Goal: Browse casually: Browse casually

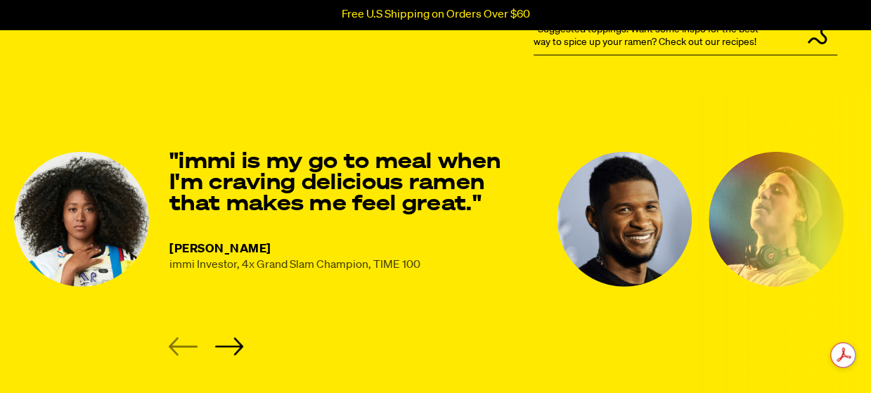
scroll to position [1830, 0]
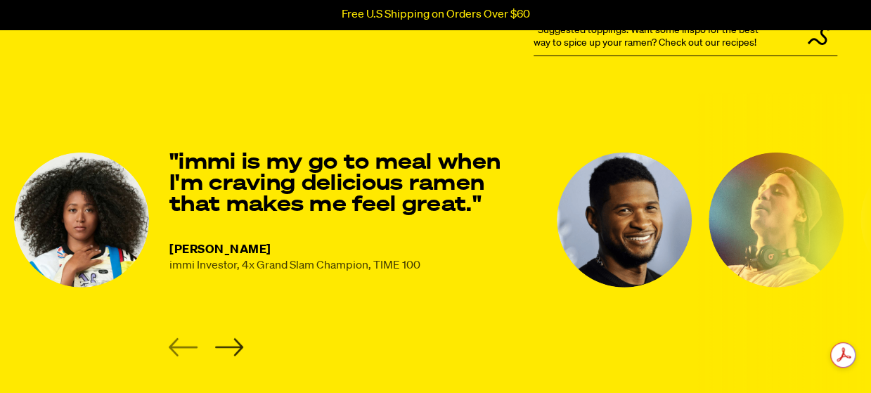
click at [236, 344] on icon "Next slide" at bounding box center [229, 347] width 29 height 18
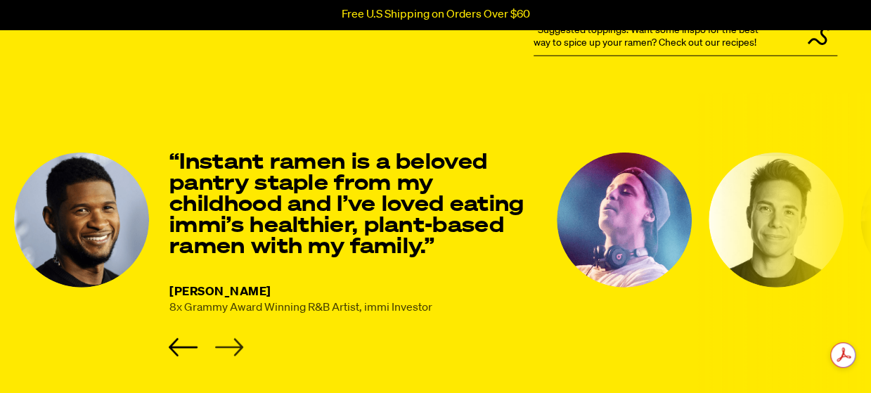
click at [236, 344] on icon "Next slide" at bounding box center [229, 347] width 29 height 18
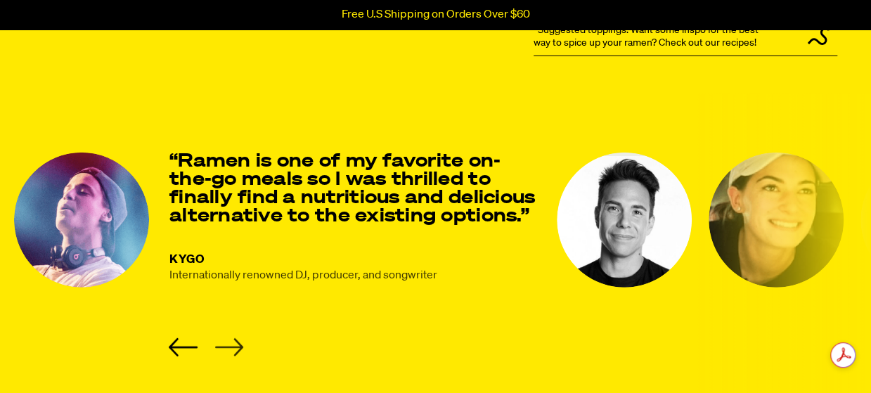
click at [236, 344] on icon "Next slide" at bounding box center [229, 347] width 29 height 18
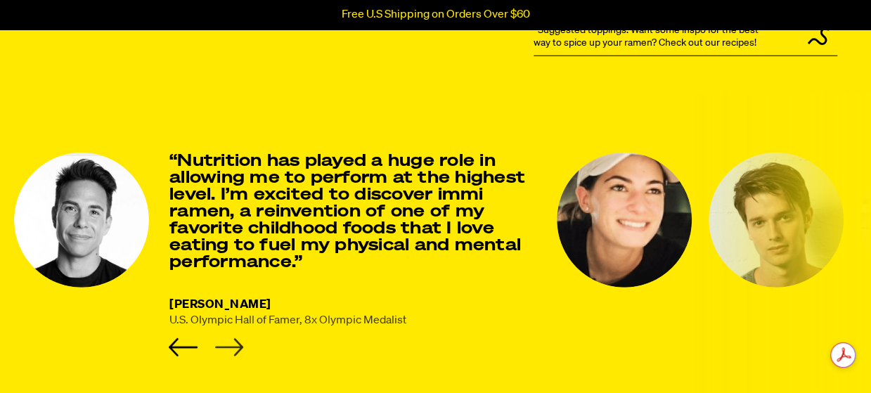
click at [236, 344] on icon "Next slide" at bounding box center [229, 347] width 29 height 18
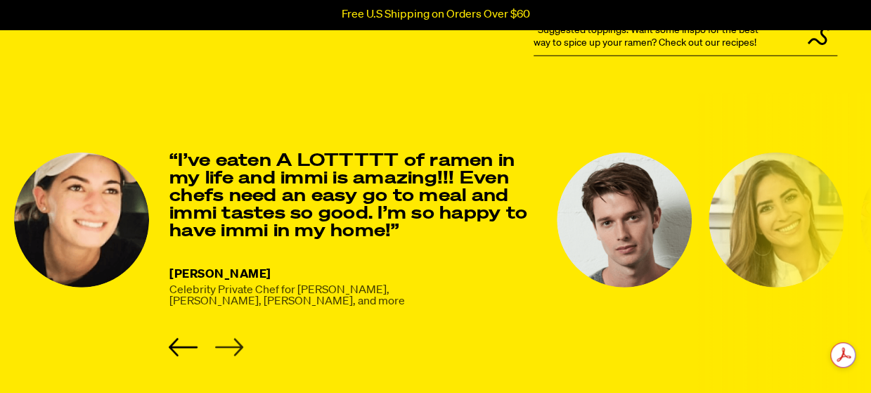
click at [236, 344] on icon "Next slide" at bounding box center [229, 347] width 29 height 18
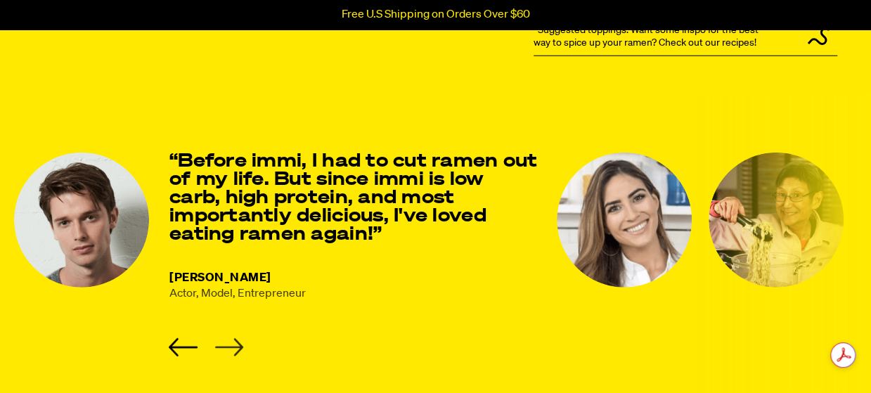
click at [236, 344] on icon "Next slide" at bounding box center [229, 347] width 29 height 18
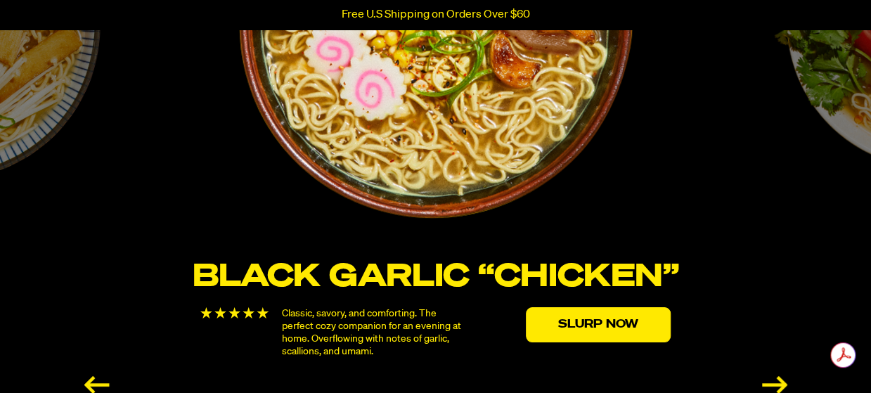
scroll to position [2500, 0]
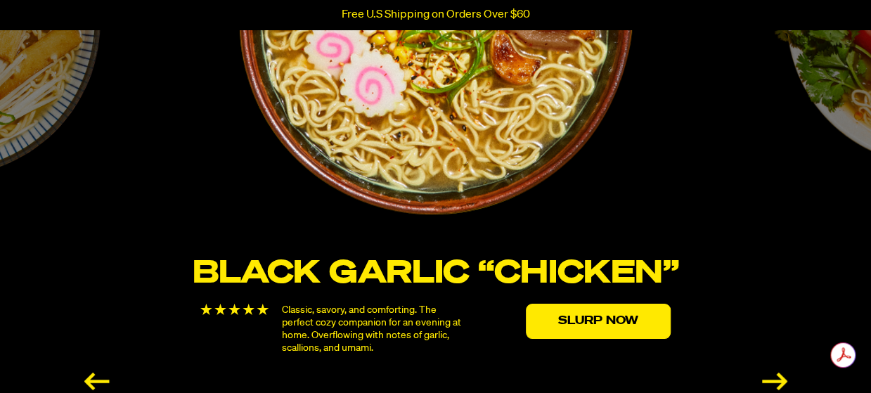
click at [776, 378] on div "Next slide" at bounding box center [774, 382] width 25 height 18
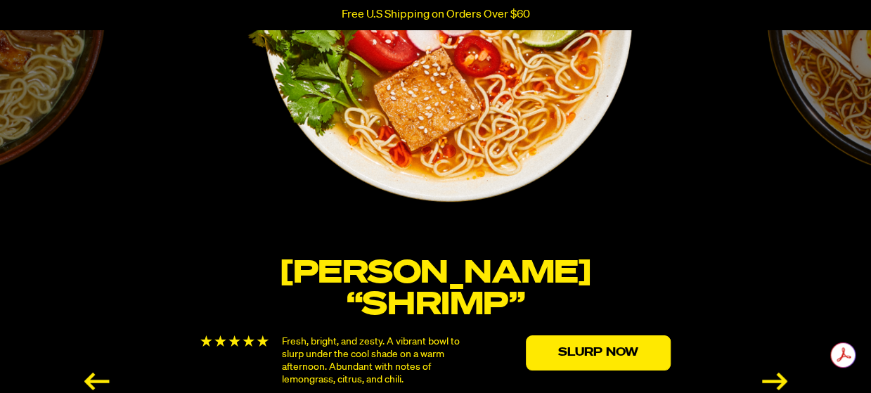
click at [776, 378] on div "Next slide" at bounding box center [774, 382] width 25 height 18
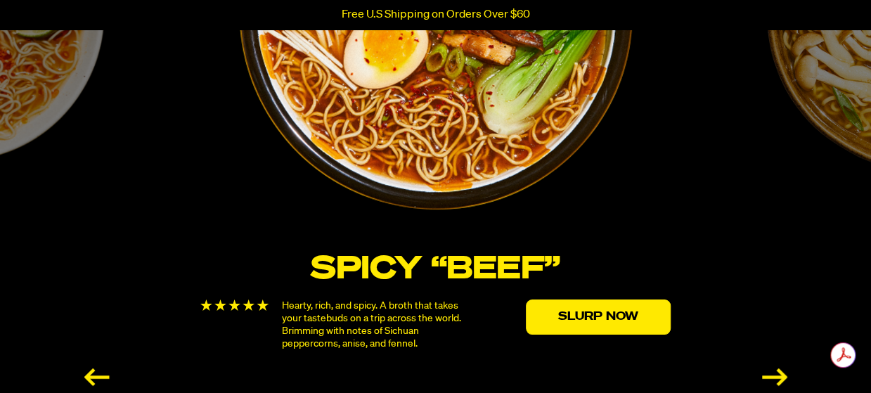
scroll to position [0, 0]
click at [776, 378] on div "Next slide" at bounding box center [774, 378] width 25 height 18
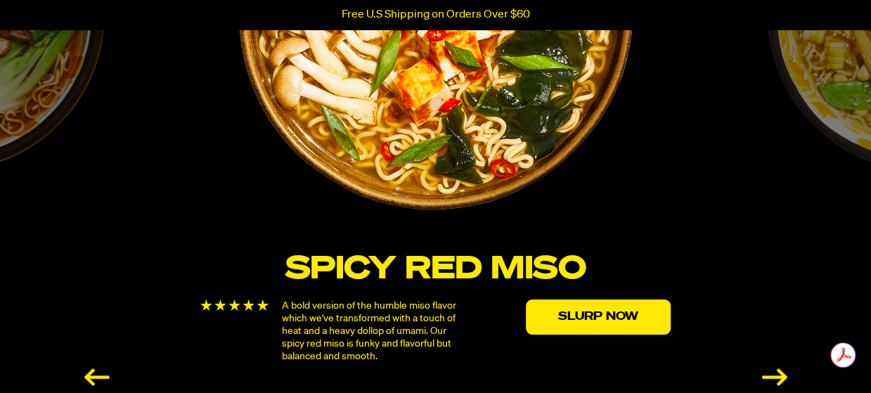
click at [776, 378] on div "Next slide" at bounding box center [774, 378] width 25 height 18
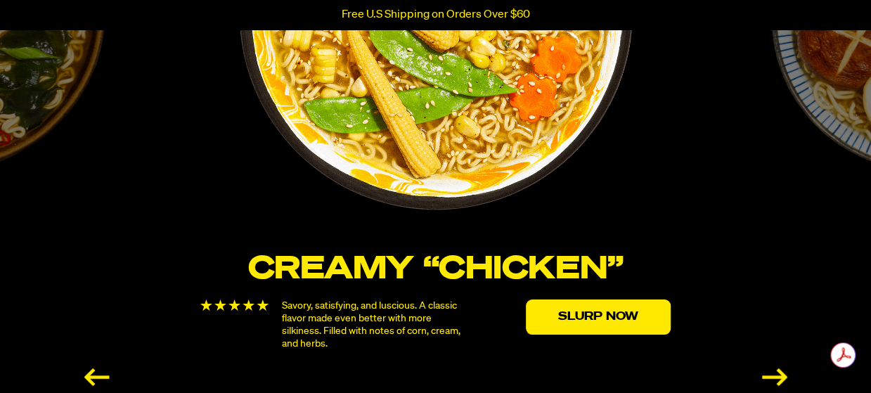
click at [776, 378] on div "Next slide" at bounding box center [774, 378] width 25 height 18
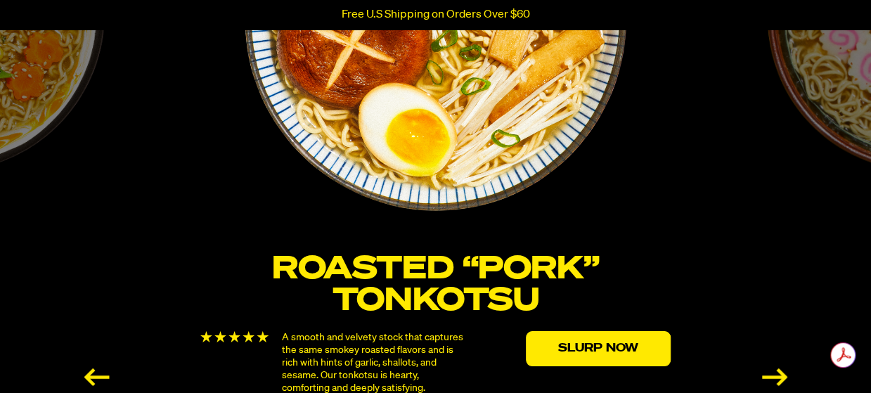
click at [776, 378] on div "Next slide" at bounding box center [774, 378] width 25 height 18
